Goal: Answer question/provide support: Ask a question

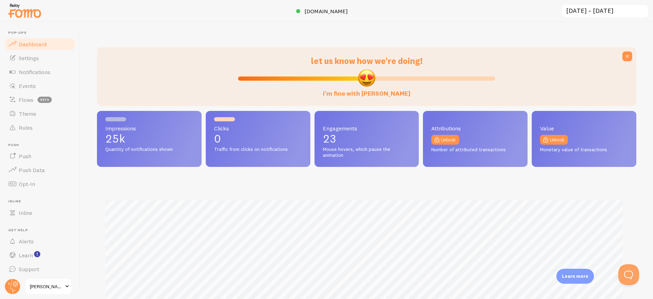
scroll to position [183, 534]
click at [626, 268] on button "Open Beacon popover" at bounding box center [627, 273] width 21 height 21
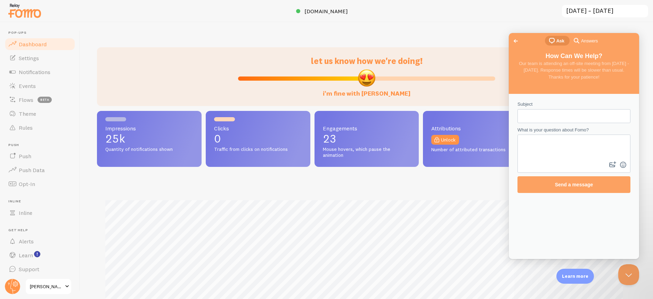
click at [516, 41] on span "Go back" at bounding box center [516, 41] width 8 height 8
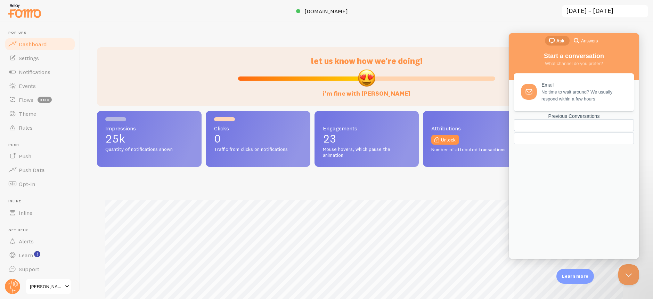
click at [575, 119] on div "Previous Conversations" at bounding box center [574, 116] width 120 height 6
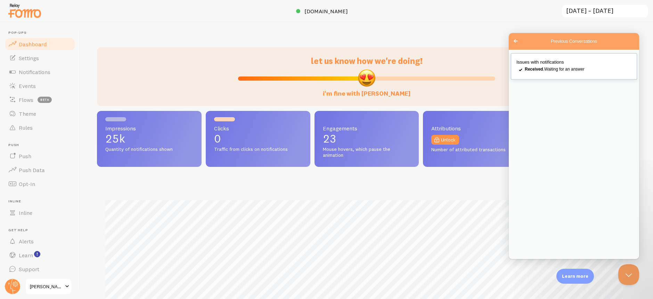
click at [576, 72] on span "Received . Waiting for an answer" at bounding box center [555, 69] width 60 height 5
click at [523, 262] on button "Close" at bounding box center [517, 266] width 13 height 9
click at [520, 39] on div "Go back" at bounding box center [516, 41] width 9 height 8
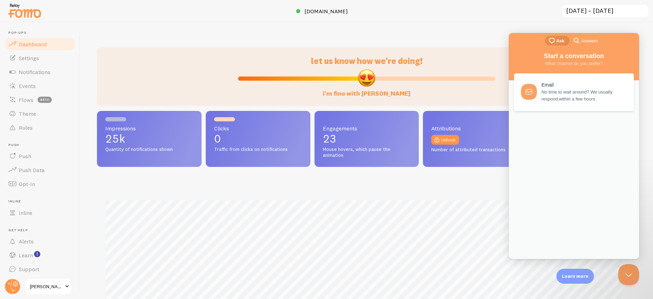
click at [506, 28] on div "let us know how we're doing! i'm fine with [PERSON_NAME] Impressions 25k Quanti…" at bounding box center [366, 160] width 573 height 277
click at [627, 268] on button "Close Beacon popover" at bounding box center [627, 273] width 21 height 21
